Goal: Task Accomplishment & Management: Manage account settings

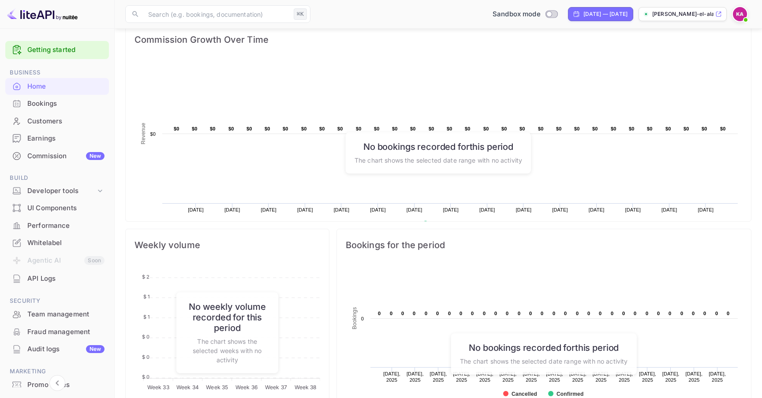
scroll to position [133, 0]
click at [90, 188] on div "Developer tools" at bounding box center [61, 191] width 68 height 10
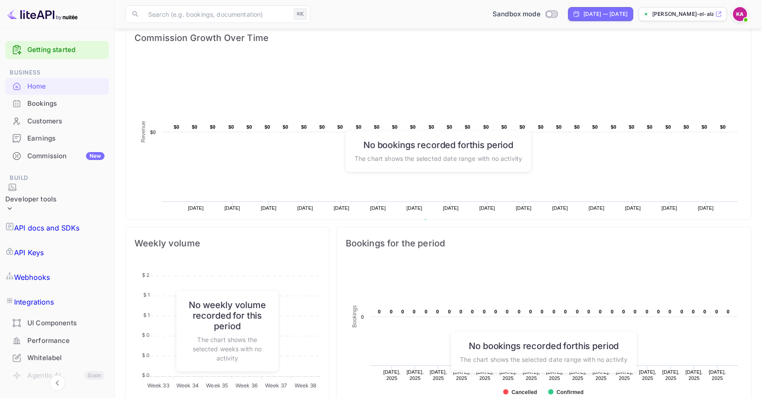
click at [69, 223] on p "API docs and SDKs" at bounding box center [47, 228] width 66 height 11
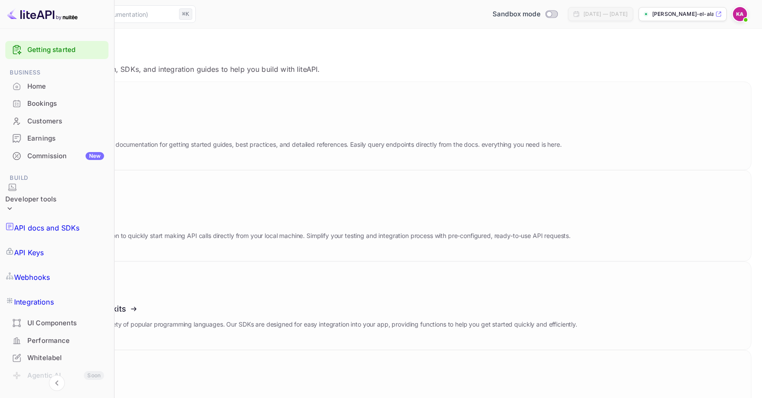
click at [59, 240] on link "API Keys" at bounding box center [56, 252] width 103 height 25
